Goal: Navigation & Orientation: Find specific page/section

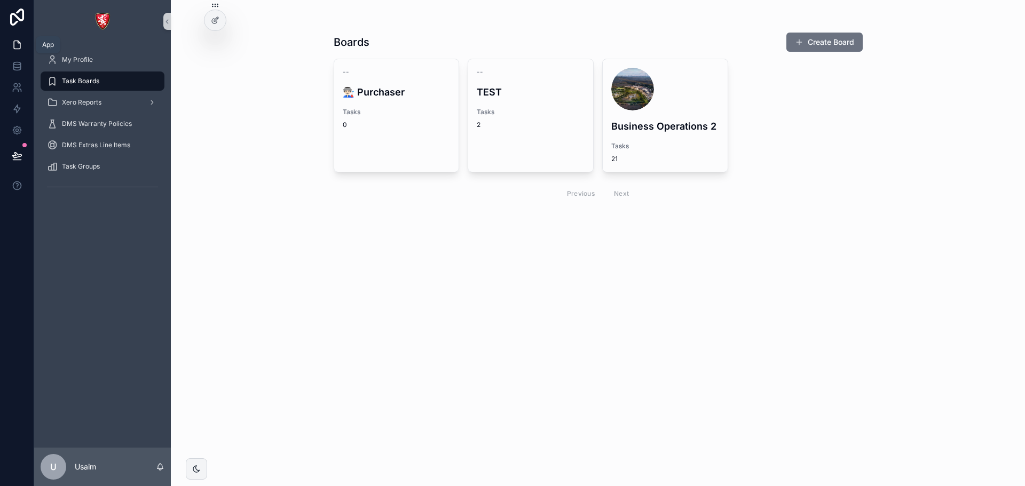
click at [14, 47] on icon at bounding box center [17, 45] width 6 height 8
click at [17, 44] on icon at bounding box center [17, 44] width 11 height 11
click at [115, 18] on link "scrollable content" at bounding box center [103, 21] width 124 height 17
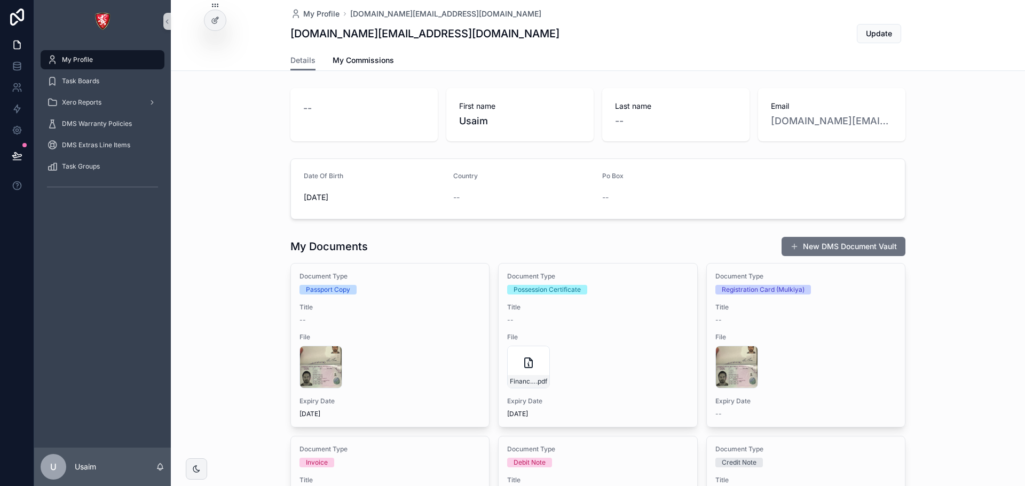
click at [104, 21] on img "scrollable content" at bounding box center [102, 21] width 17 height 17
click at [21, 70] on icon at bounding box center [17, 66] width 11 height 11
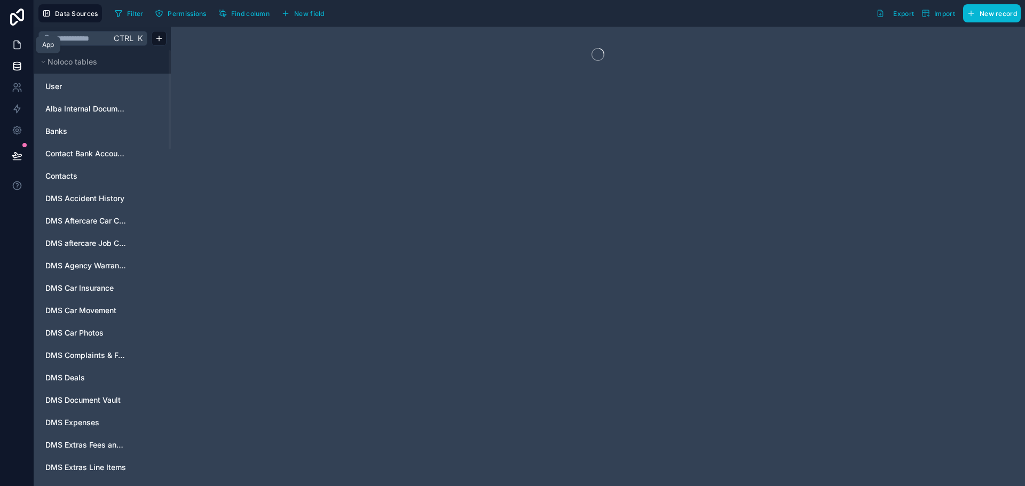
click at [18, 43] on icon at bounding box center [19, 42] width 2 height 2
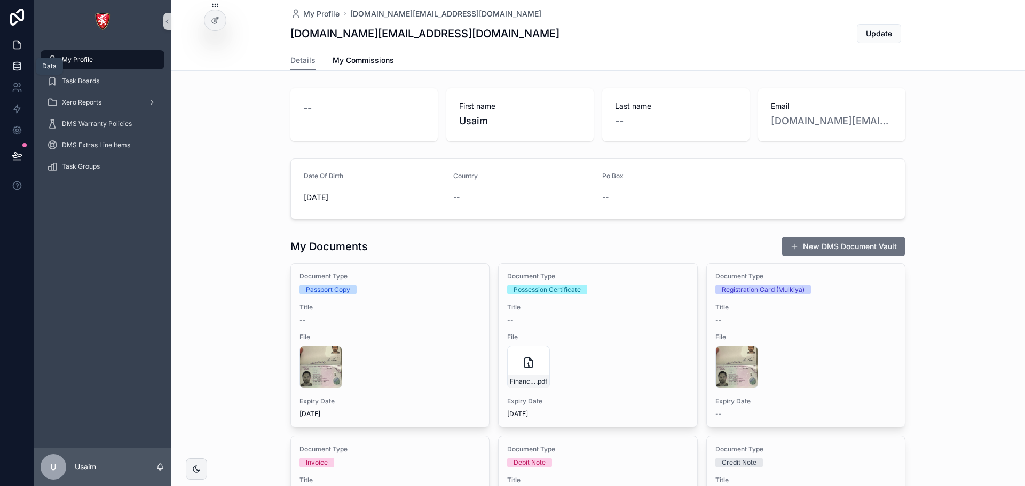
click at [18, 68] on icon at bounding box center [17, 66] width 11 height 11
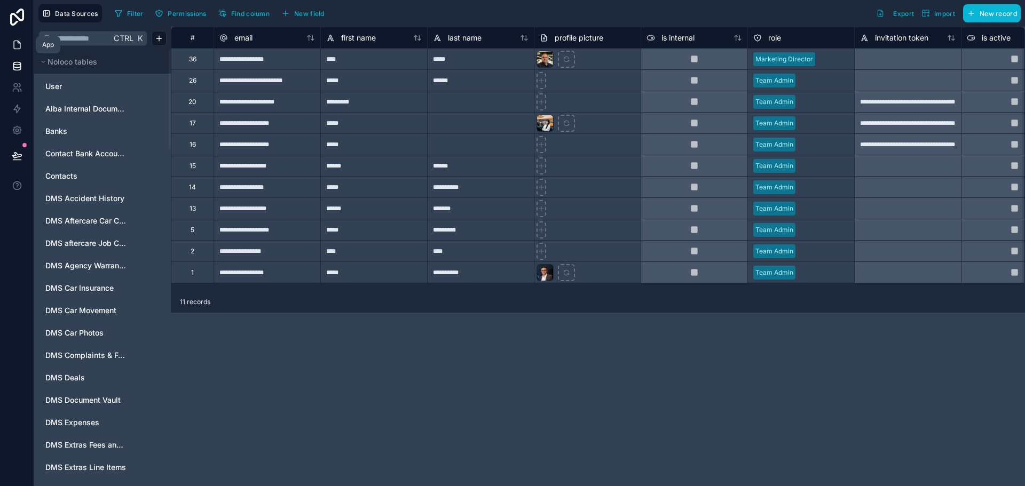
click at [13, 55] on link at bounding box center [17, 44] width 34 height 21
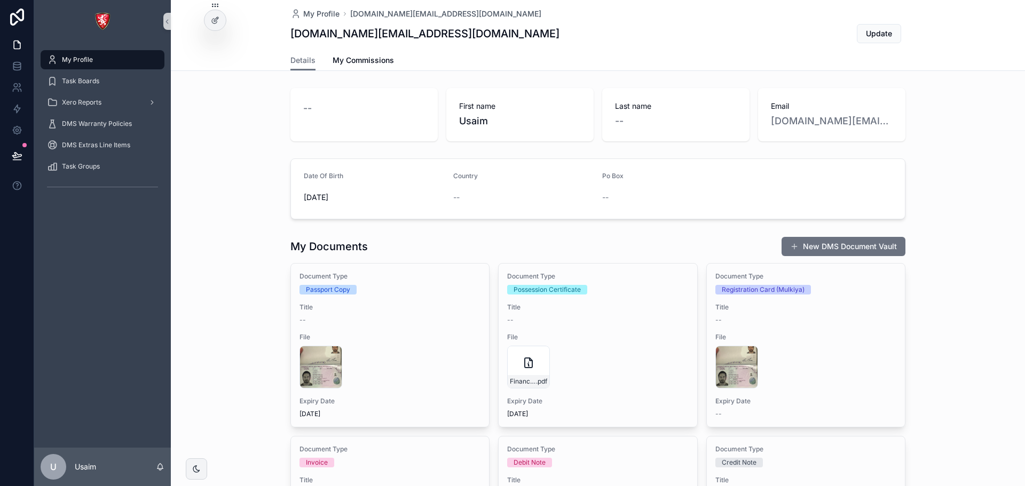
click at [99, 59] on div "My Profile" at bounding box center [102, 59] width 111 height 17
click at [122, 100] on div "Xero Reports" at bounding box center [102, 102] width 111 height 17
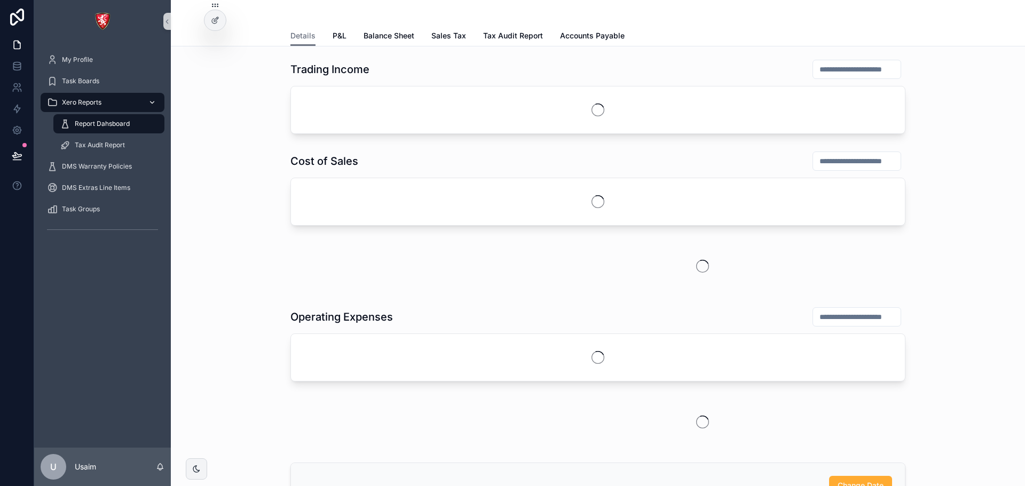
click at [122, 100] on div "Xero Reports" at bounding box center [102, 102] width 111 height 17
click at [88, 206] on span "Task Groups" at bounding box center [81, 209] width 38 height 9
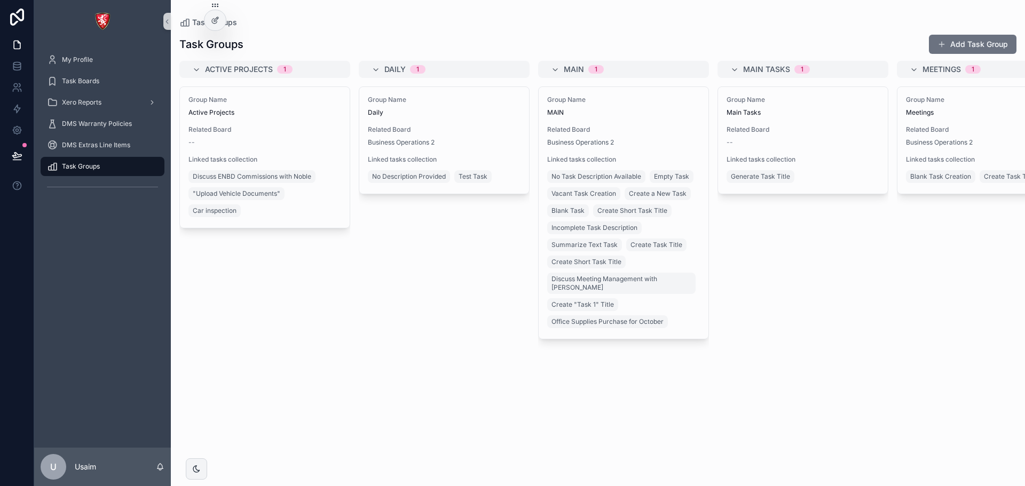
click at [96, 169] on span "Task Groups" at bounding box center [81, 166] width 38 height 9
click at [103, 86] on div "Task Boards" at bounding box center [102, 81] width 111 height 17
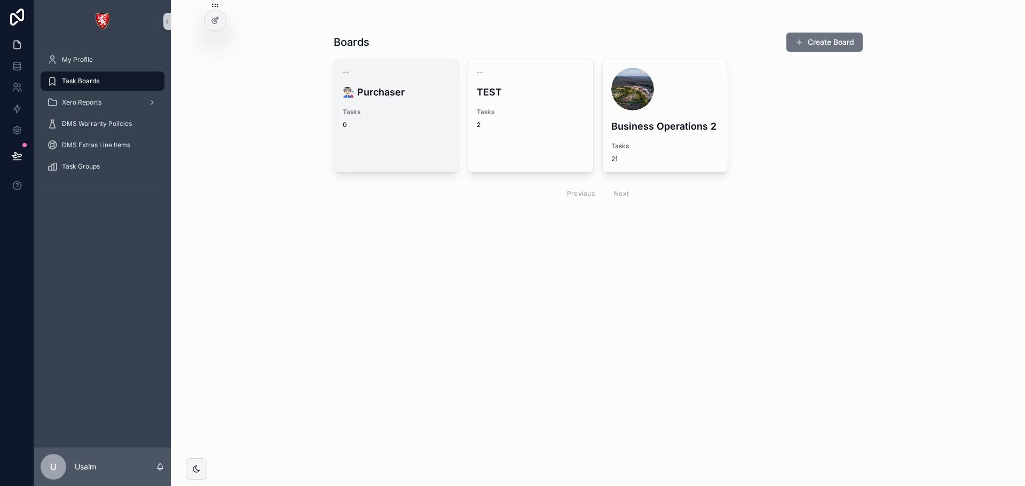
click at [404, 140] on link "-- 👨🏻‍🏭 Purchaser Tasks 0" at bounding box center [397, 116] width 126 height 114
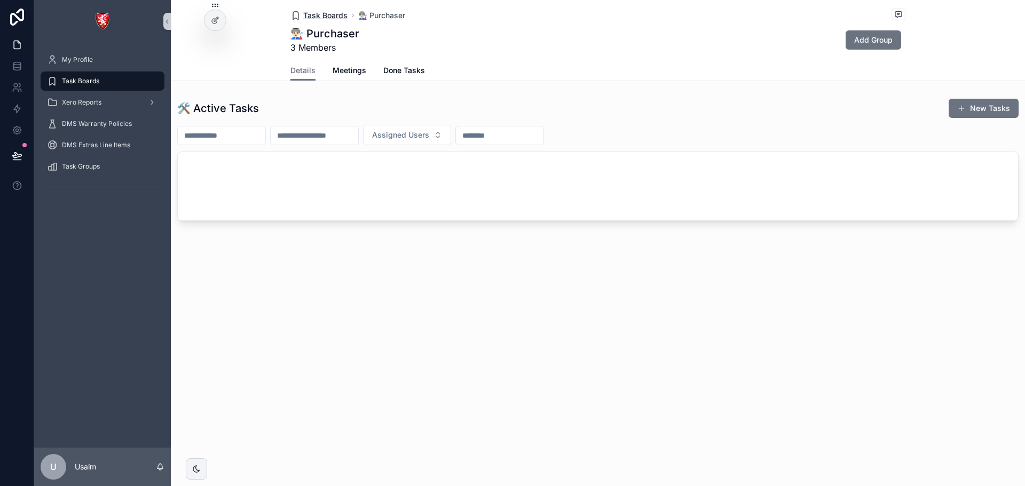
click at [319, 14] on span "Task Boards" at bounding box center [325, 15] width 44 height 11
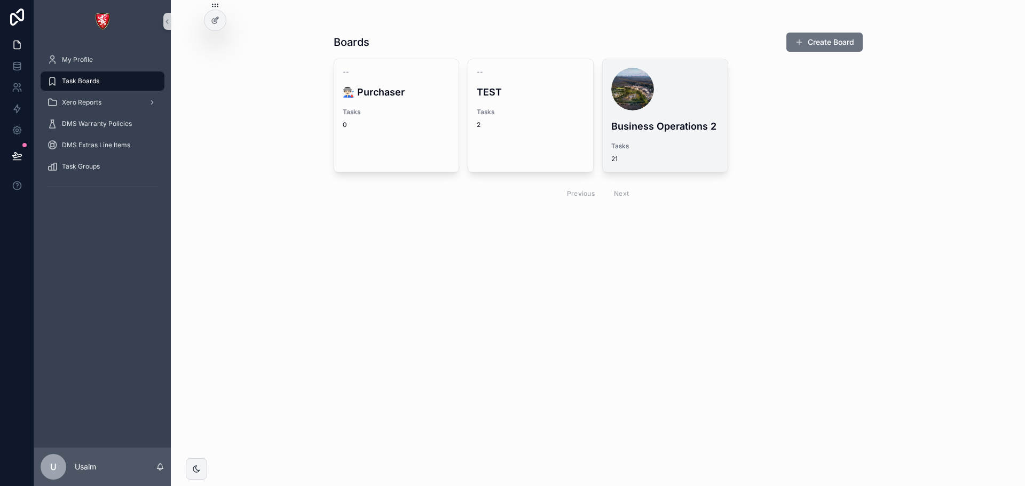
click at [671, 104] on div "scrollable content" at bounding box center [665, 89] width 108 height 43
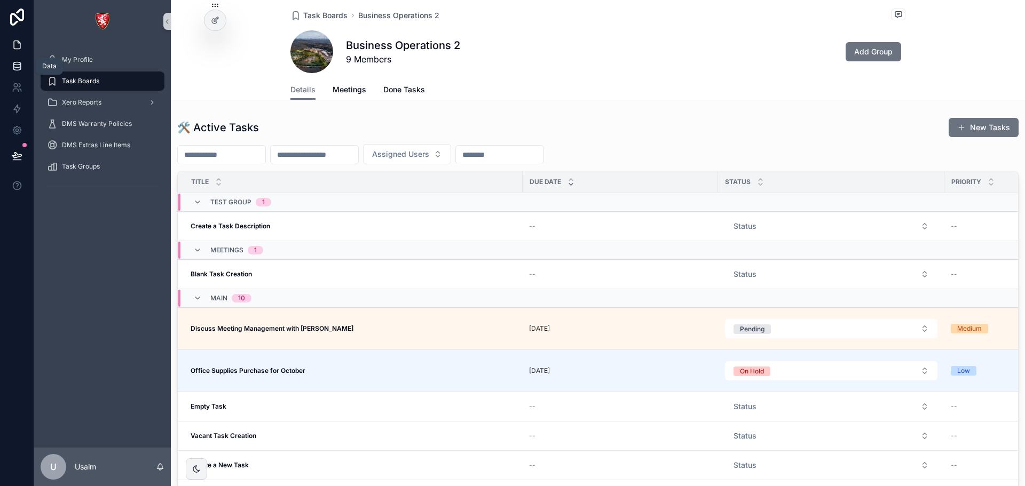
click at [15, 63] on icon at bounding box center [17, 66] width 11 height 11
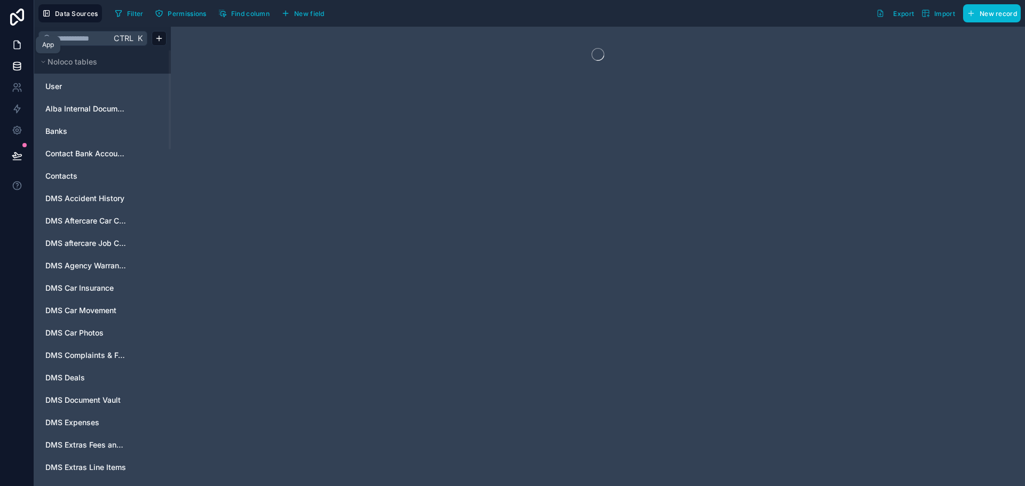
click at [18, 50] on icon at bounding box center [17, 44] width 11 height 11
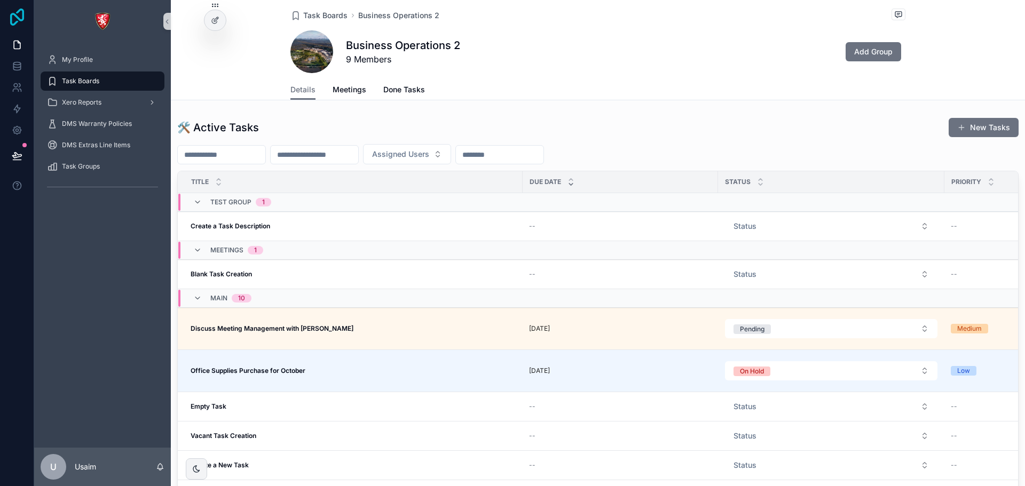
click at [22, 14] on icon at bounding box center [17, 17] width 14 height 17
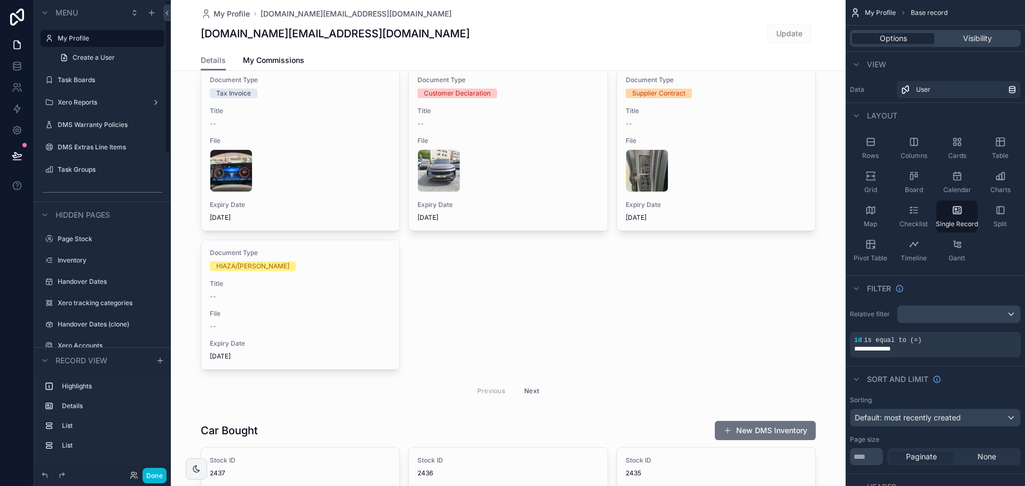
scroll to position [480, 0]
